Goal: Task Accomplishment & Management: Use online tool/utility

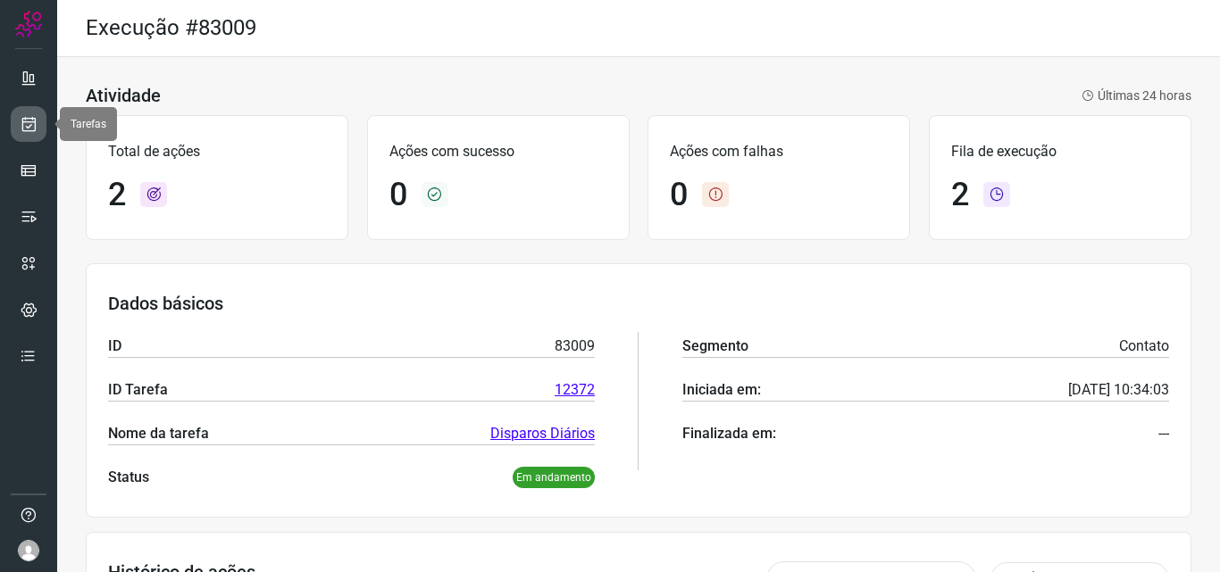
click at [25, 122] on icon at bounding box center [29, 124] width 19 height 18
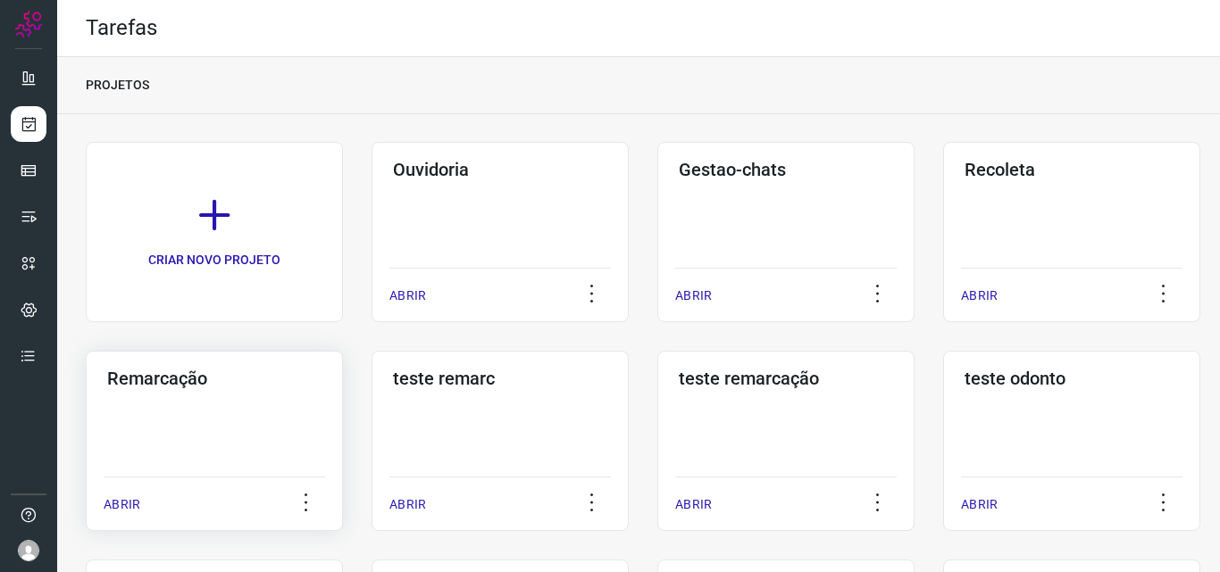
click at [371, 428] on div "Remarcação ABRIR" at bounding box center [499, 441] width 257 height 180
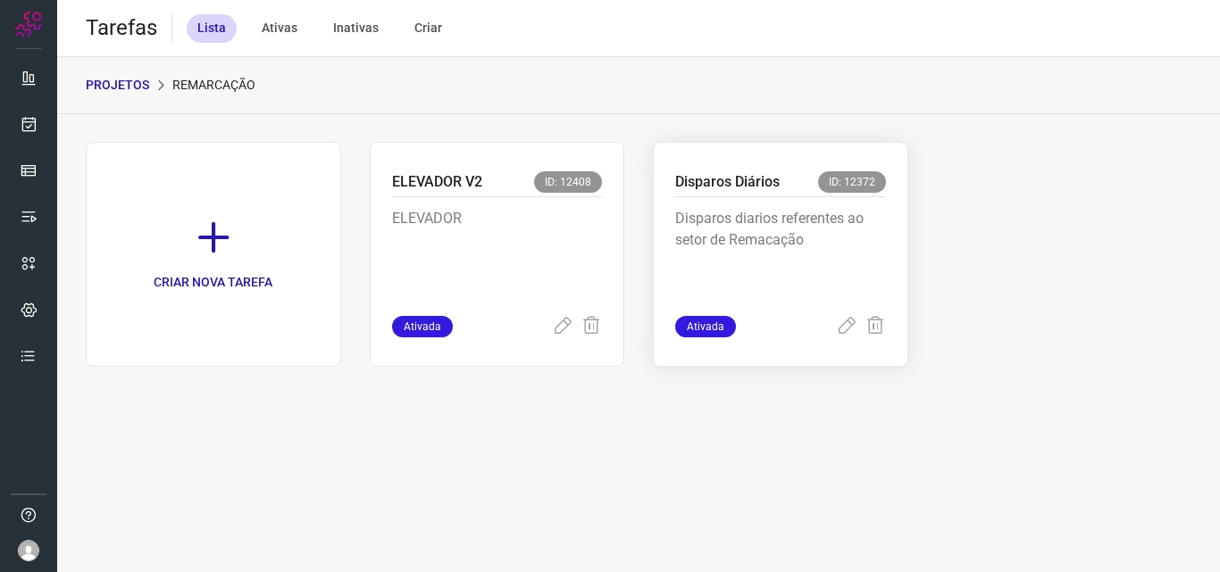
click at [818, 234] on p "Disparos diarios referentes ao setor de Remacação" at bounding box center [780, 252] width 211 height 89
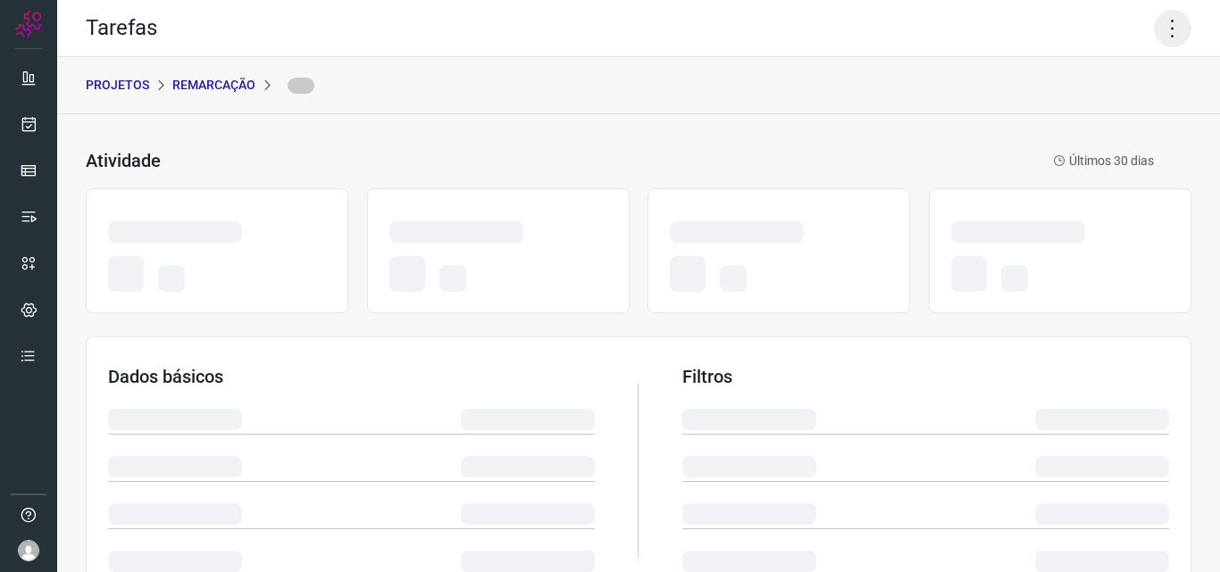
click at [1155, 43] on icon at bounding box center [1171, 28] width 37 height 37
click at [1153, 37] on icon at bounding box center [1171, 28] width 37 height 37
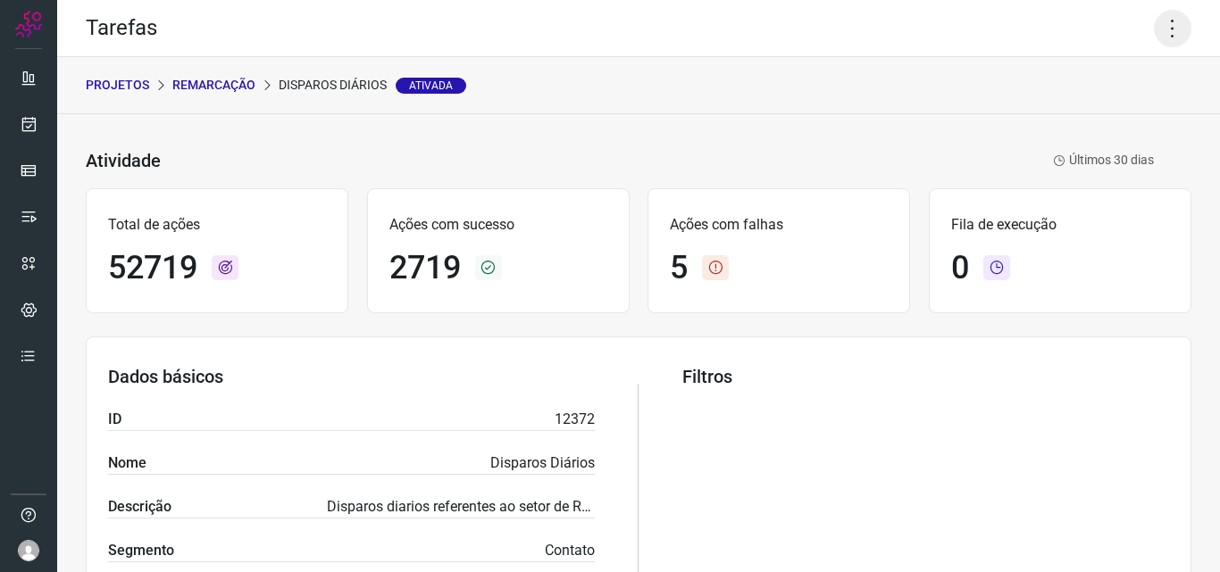
click at [1153, 35] on icon at bounding box center [1171, 28] width 37 height 37
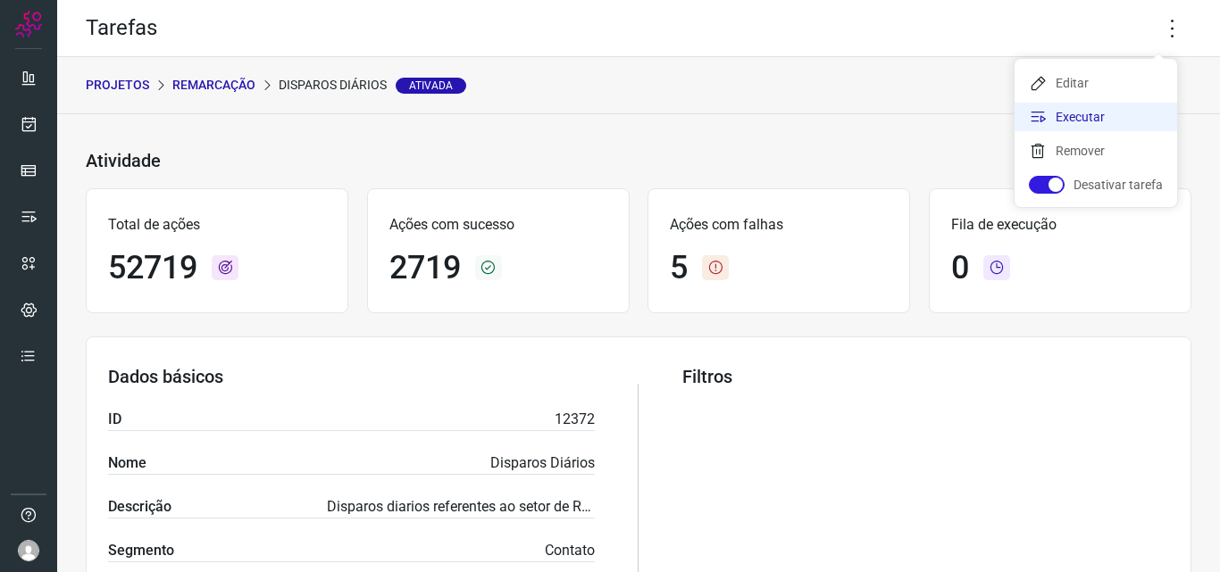
click at [1103, 121] on li "Executar" at bounding box center [1095, 117] width 162 height 29
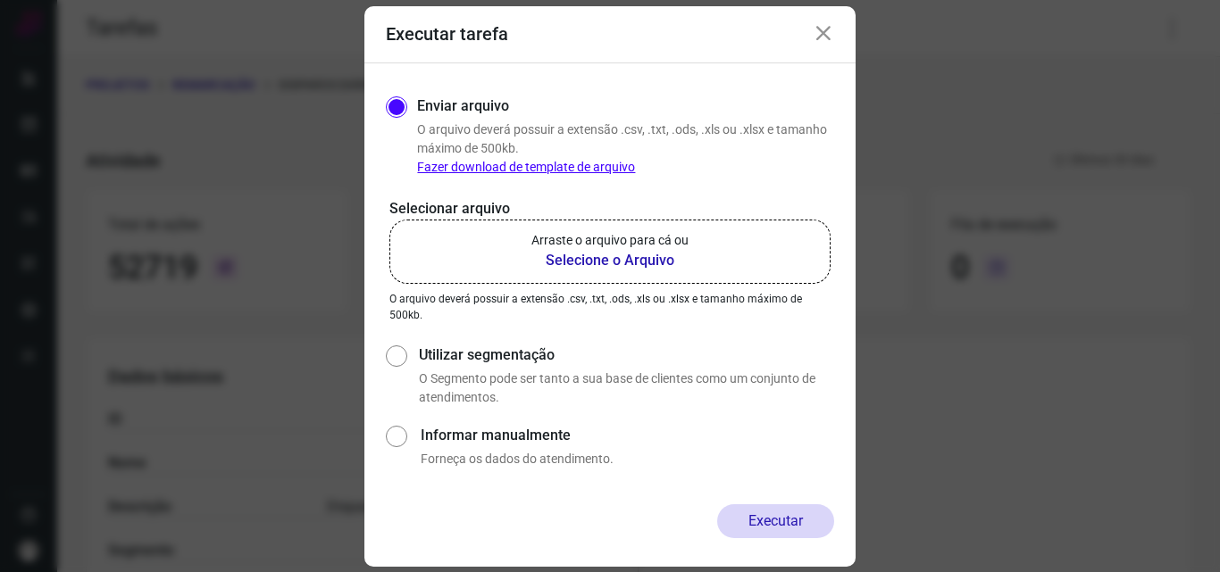
click at [660, 265] on b "Selecione o Arquivo" at bounding box center [609, 260] width 157 height 21
click at [0, 0] on input "Arraste o arquivo para cá ou Selecione o Arquivo" at bounding box center [0, 0] width 0 height 0
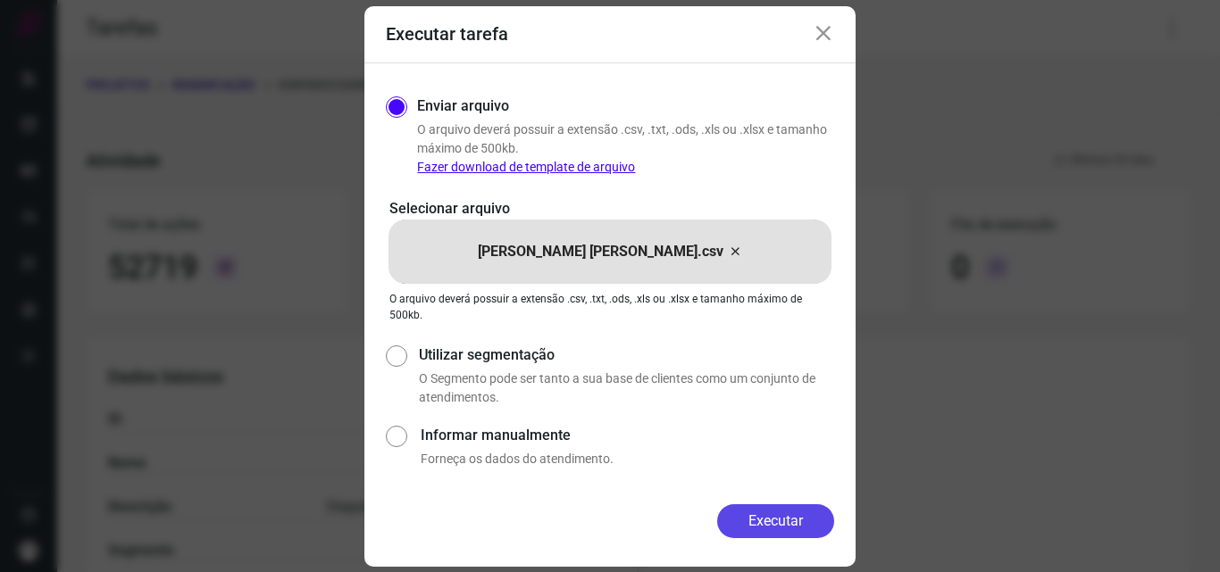
click at [765, 529] on button "Executar" at bounding box center [775, 521] width 117 height 34
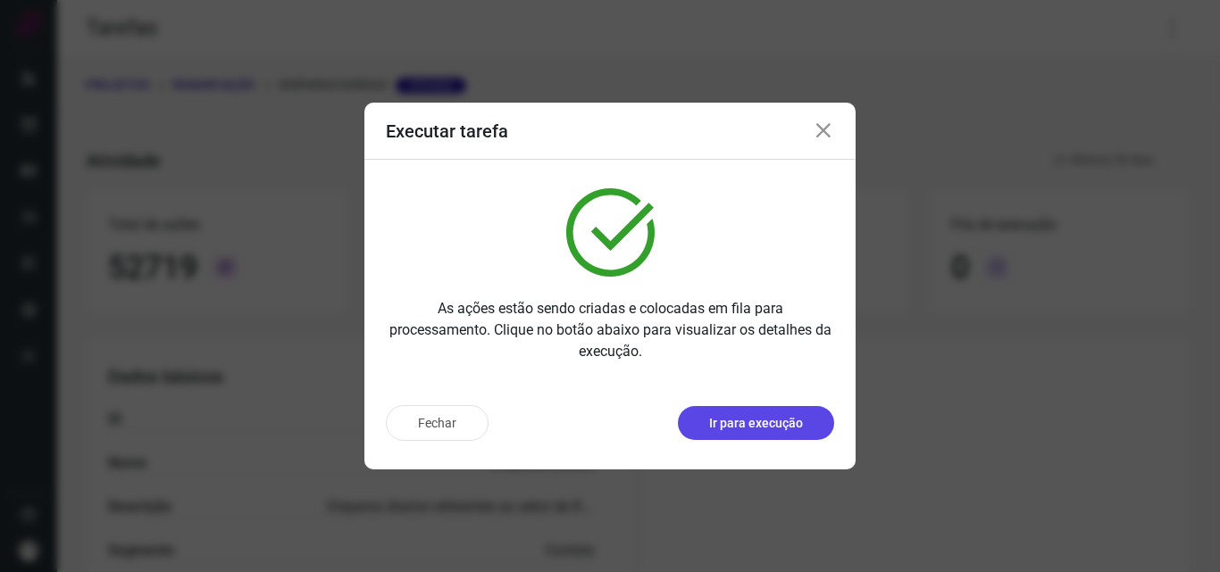
click at [770, 429] on p "Ir para execução" at bounding box center [756, 423] width 94 height 19
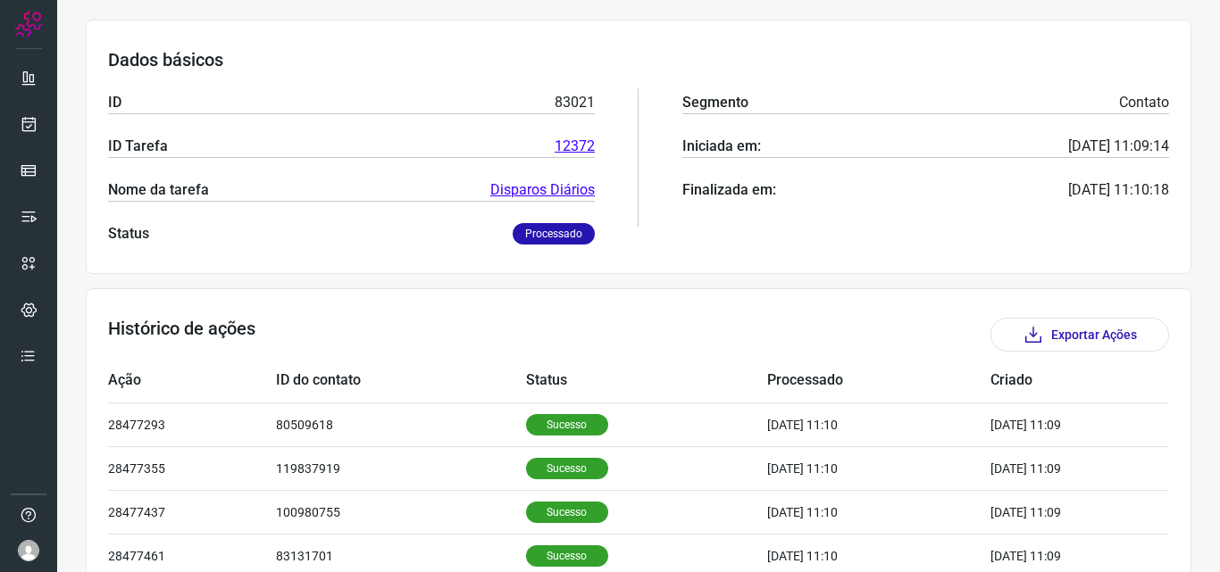
scroll to position [357, 0]
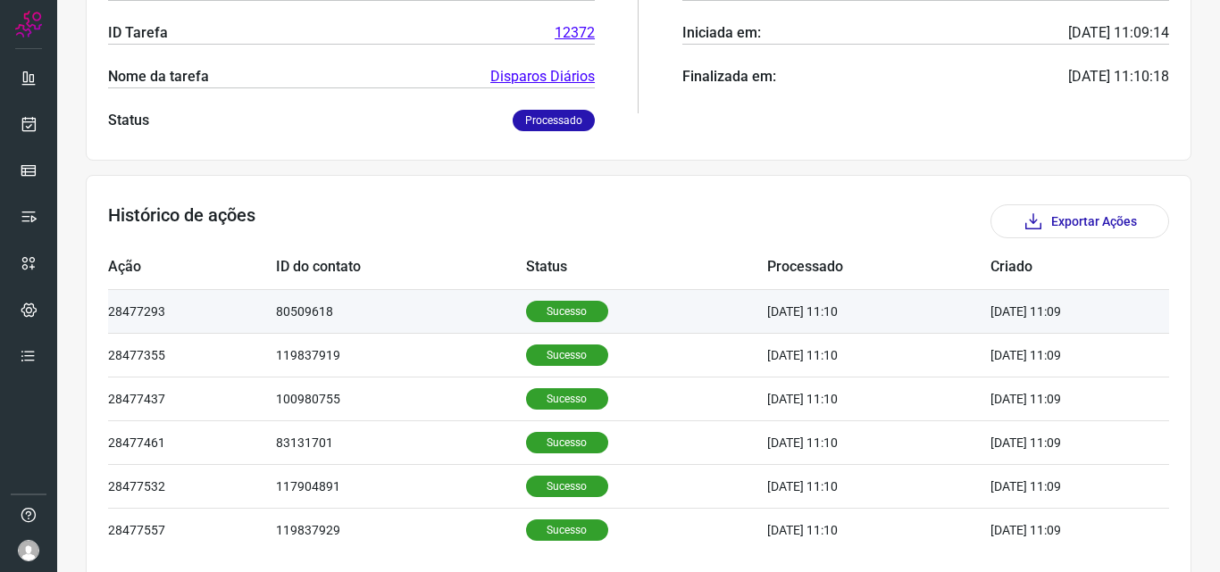
click at [526, 313] on p "Sucesso" at bounding box center [567, 311] width 82 height 21
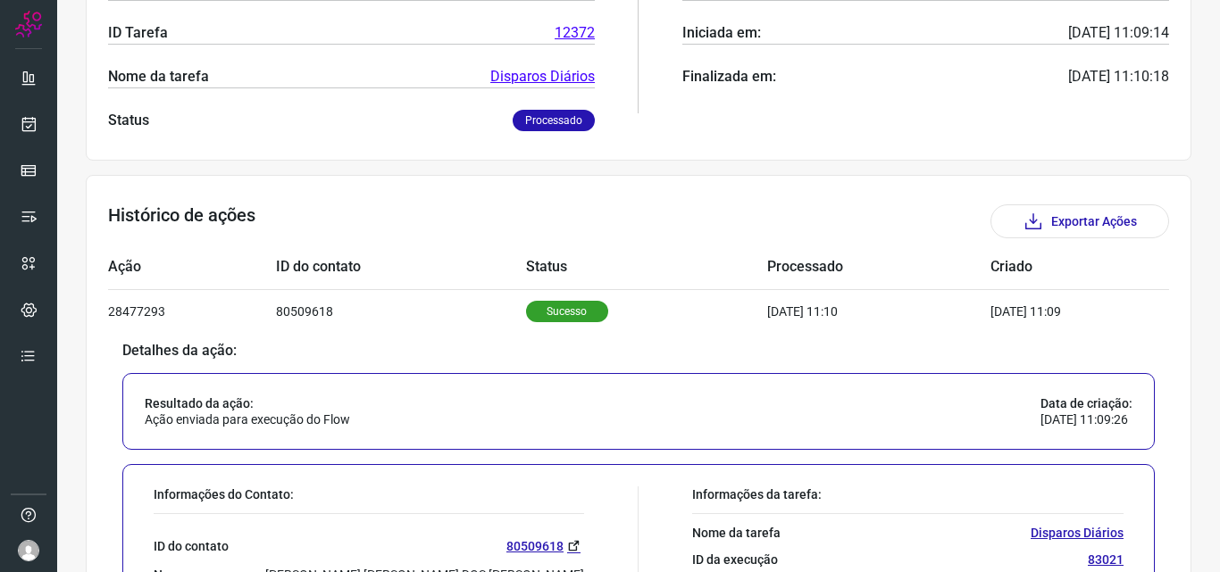
scroll to position [625, 0]
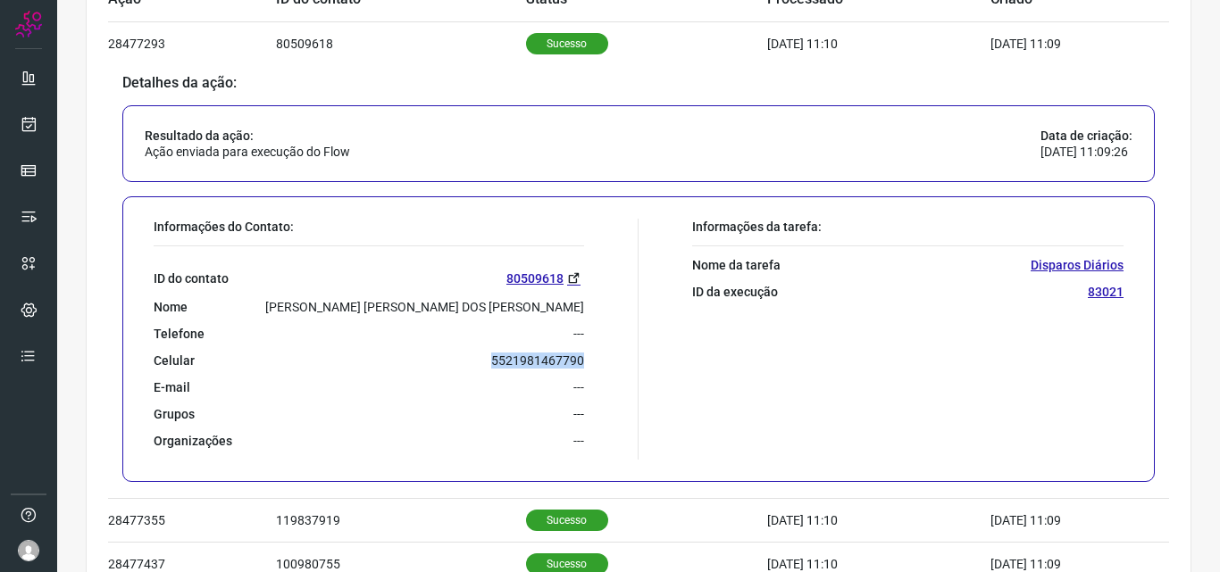
drag, startPoint x: 489, startPoint y: 362, endPoint x: 577, endPoint y: 357, distance: 87.7
click at [577, 357] on p "5521981467790" at bounding box center [537, 361] width 93 height 16
copy p "5521981467790"
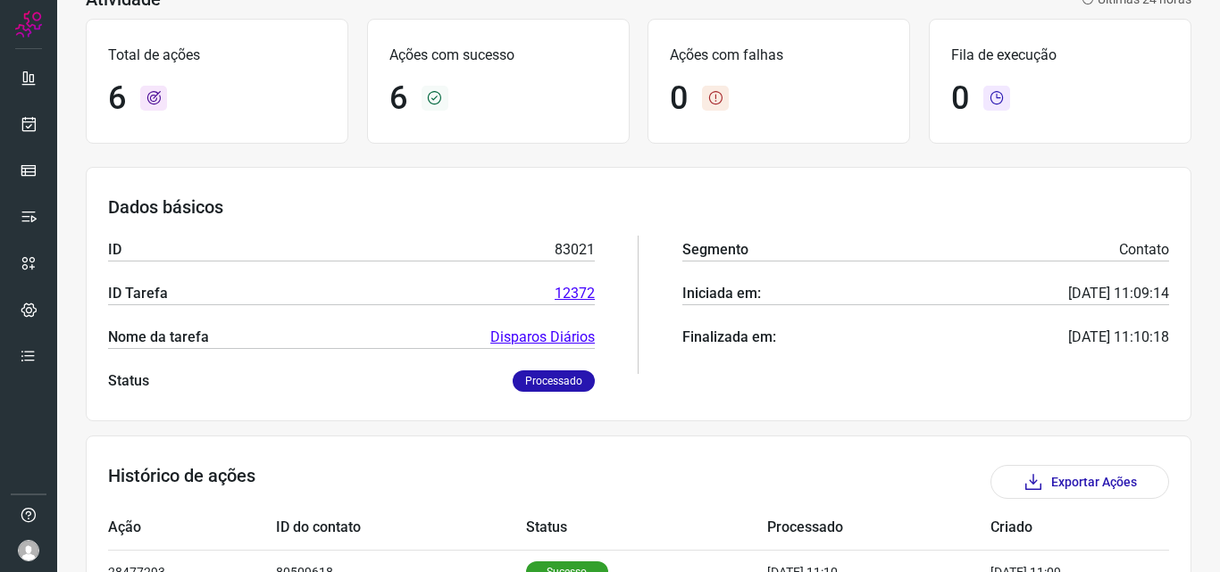
scroll to position [0, 0]
